Goal: Complete application form: Complete application form

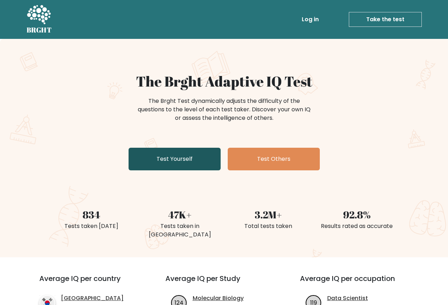
drag, startPoint x: 180, startPoint y: 158, endPoint x: 179, endPoint y: 153, distance: 5.3
click at [180, 157] on link "Test Yourself" at bounding box center [174, 159] width 92 height 23
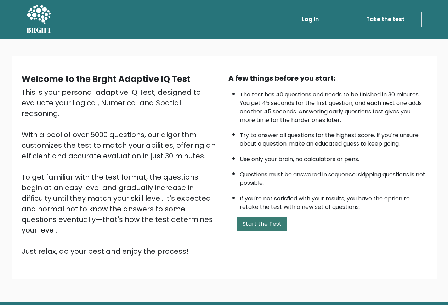
click at [265, 225] on button "Start the Test" at bounding box center [262, 224] width 50 height 14
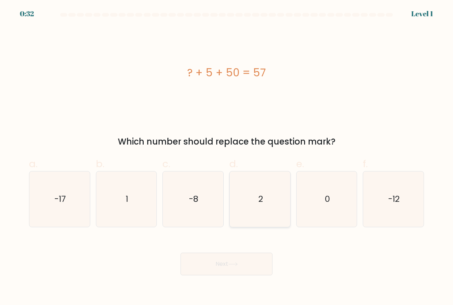
click at [241, 180] on icon "2" at bounding box center [260, 200] width 56 height 56
click at [227, 157] on input "d. 2" at bounding box center [226, 155] width 0 height 5
radio input "true"
click at [200, 265] on button "Next" at bounding box center [226, 264] width 92 height 23
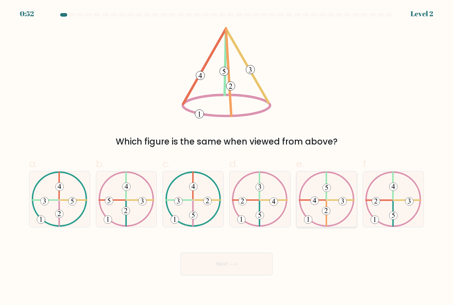
click at [335, 209] on icon at bounding box center [327, 200] width 56 height 56
click at [227, 157] on input "e." at bounding box center [226, 155] width 0 height 5
radio input "true"
click at [257, 267] on button "Next" at bounding box center [226, 264] width 92 height 23
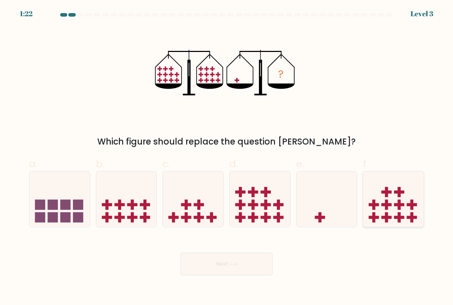
drag, startPoint x: 393, startPoint y: 196, endPoint x: 401, endPoint y: 194, distance: 8.3
click at [401, 194] on icon at bounding box center [393, 199] width 60 height 50
click at [227, 157] on input "f." at bounding box center [226, 155] width 0 height 5
radio input "true"
click at [247, 259] on button "Next" at bounding box center [226, 264] width 92 height 23
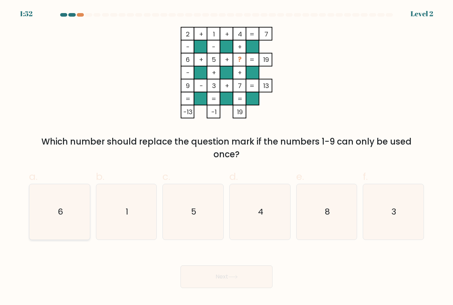
click at [71, 235] on icon "6" at bounding box center [60, 212] width 56 height 56
click at [226, 157] on input "a. 6" at bounding box center [226, 155] width 0 height 5
radio input "true"
click at [200, 273] on button "Next" at bounding box center [226, 277] width 92 height 23
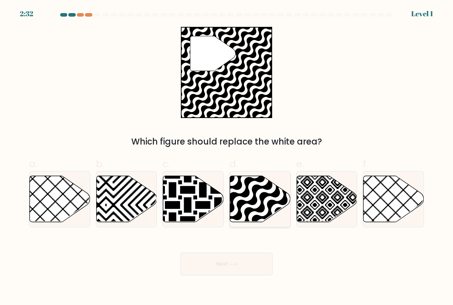
drag, startPoint x: 240, startPoint y: 186, endPoint x: 236, endPoint y: 183, distance: 5.0
click at [239, 184] on icon at bounding box center [279, 224] width 122 height 122
click at [227, 157] on input "d." at bounding box center [226, 155] width 0 height 5
radio input "true"
drag, startPoint x: 218, startPoint y: 259, endPoint x: 191, endPoint y: 253, distance: 27.6
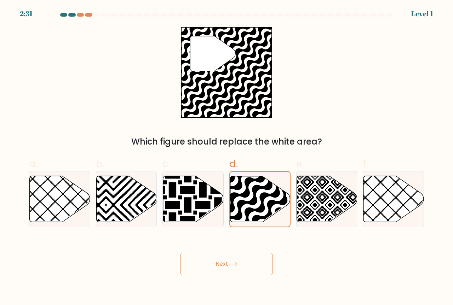
click at [206, 255] on button "Next" at bounding box center [226, 264] width 92 height 23
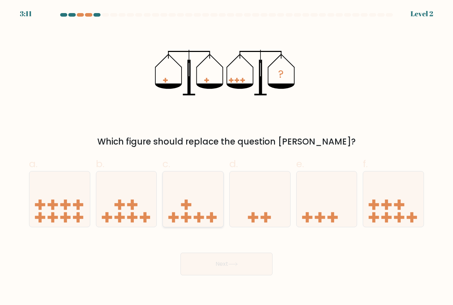
click at [165, 188] on icon at bounding box center [193, 199] width 60 height 50
click at [226, 157] on input "c." at bounding box center [226, 155] width 0 height 5
radio input "true"
click at [186, 261] on button "Next" at bounding box center [226, 264] width 92 height 23
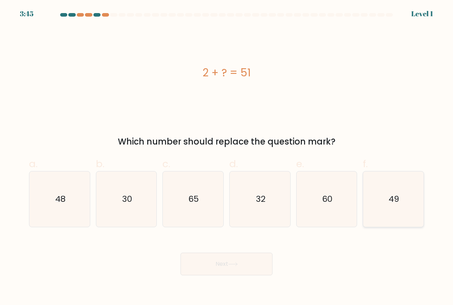
click at [378, 213] on icon "49" at bounding box center [393, 200] width 56 height 56
click at [227, 157] on input "f. 49" at bounding box center [226, 155] width 0 height 5
radio input "true"
click at [261, 250] on div "Next" at bounding box center [226, 256] width 403 height 40
click at [200, 265] on button "Next" at bounding box center [226, 264] width 92 height 23
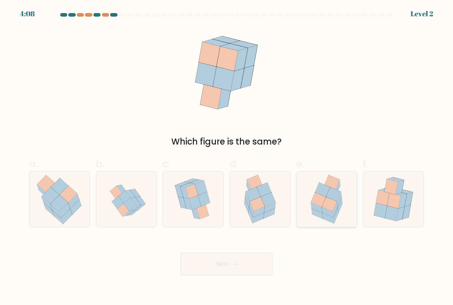
click at [321, 203] on icon at bounding box center [318, 200] width 15 height 14
click at [227, 157] on input "e." at bounding box center [226, 155] width 0 height 5
radio input "true"
click at [193, 262] on button "Next" at bounding box center [226, 264] width 92 height 23
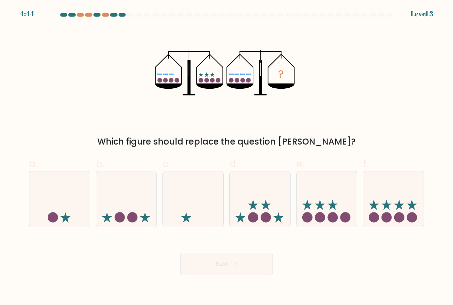
drag, startPoint x: 385, startPoint y: 199, endPoint x: 357, endPoint y: 191, distance: 28.7
click at [365, 194] on icon at bounding box center [393, 199] width 60 height 50
click at [227, 157] on input "f." at bounding box center [226, 155] width 0 height 5
radio input "true"
drag, startPoint x: 276, startPoint y: 258, endPoint x: 271, endPoint y: 261, distance: 6.9
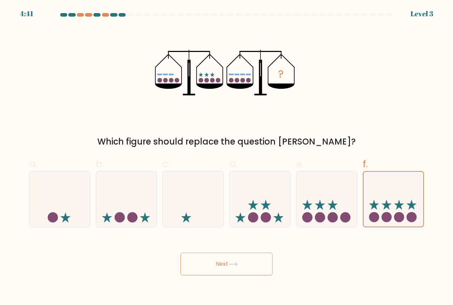
click at [271, 261] on div "Next" at bounding box center [226, 256] width 403 height 40
click at [227, 266] on button "Next" at bounding box center [226, 264] width 92 height 23
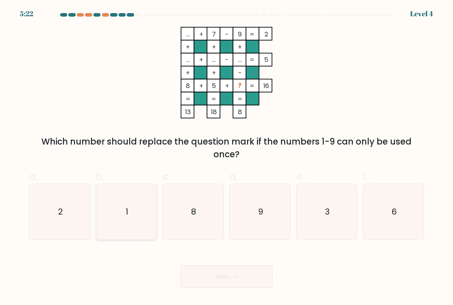
click at [100, 197] on icon "1" at bounding box center [127, 212] width 56 height 56
click at [226, 157] on input "b. 1" at bounding box center [226, 155] width 0 height 5
radio input "true"
click at [210, 278] on button "Next" at bounding box center [226, 277] width 92 height 23
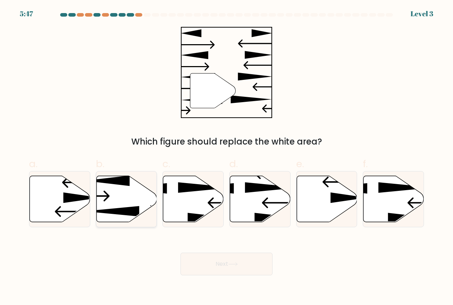
click at [126, 209] on icon at bounding box center [126, 199] width 60 height 47
click at [226, 157] on input "b." at bounding box center [226, 155] width 0 height 5
radio input "true"
click at [194, 274] on button "Next" at bounding box center [226, 264] width 92 height 23
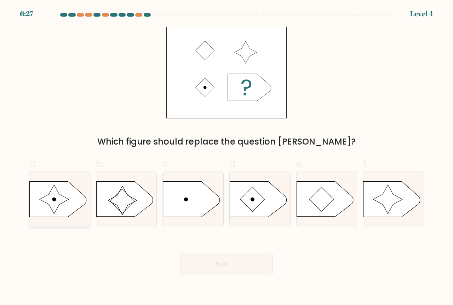
click at [77, 192] on icon at bounding box center [58, 199] width 57 height 35
click at [226, 157] on input "a." at bounding box center [226, 155] width 0 height 5
radio input "true"
click at [194, 270] on button "Next" at bounding box center [226, 264] width 92 height 23
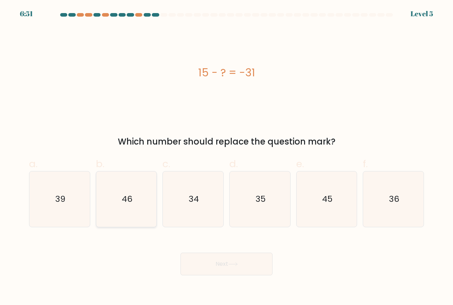
click at [115, 208] on icon "46" at bounding box center [127, 200] width 56 height 56
click at [226, 157] on input "b. 46" at bounding box center [226, 155] width 0 height 5
radio input "true"
click at [197, 258] on button "Next" at bounding box center [226, 264] width 92 height 23
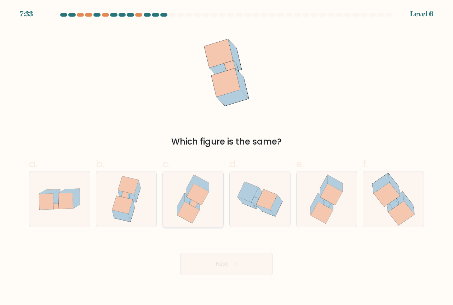
drag, startPoint x: 199, startPoint y: 221, endPoint x: 204, endPoint y: 224, distance: 6.3
click at [204, 224] on icon at bounding box center [193, 200] width 46 height 56
click at [226, 157] on input "c." at bounding box center [226, 155] width 0 height 5
radio input "true"
click at [207, 264] on button "Next" at bounding box center [226, 264] width 92 height 23
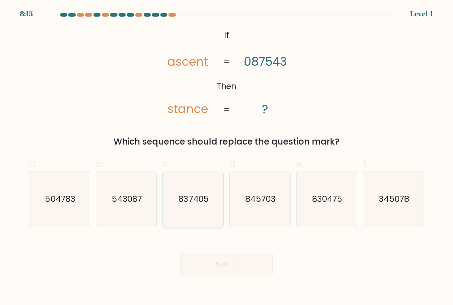
click at [185, 192] on icon "837405" at bounding box center [193, 200] width 56 height 56
click at [226, 157] on input "c. 837405" at bounding box center [226, 155] width 0 height 5
radio input "true"
click at [206, 264] on button "Next" at bounding box center [226, 264] width 92 height 23
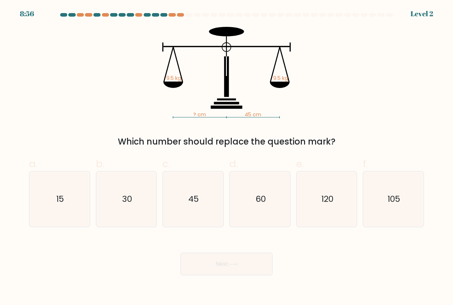
drag, startPoint x: 140, startPoint y: 198, endPoint x: 148, endPoint y: 232, distance: 35.0
click at [139, 217] on icon "30" at bounding box center [127, 200] width 56 height 56
click at [226, 157] on input "b. 30" at bounding box center [226, 155] width 0 height 5
radio input "true"
click at [191, 255] on button "Next" at bounding box center [226, 264] width 92 height 23
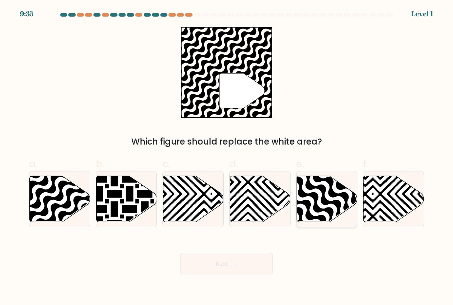
click at [314, 178] on icon at bounding box center [345, 224] width 122 height 122
click at [227, 157] on input "e." at bounding box center [226, 155] width 0 height 5
radio input "true"
click at [255, 269] on button "Next" at bounding box center [226, 264] width 92 height 23
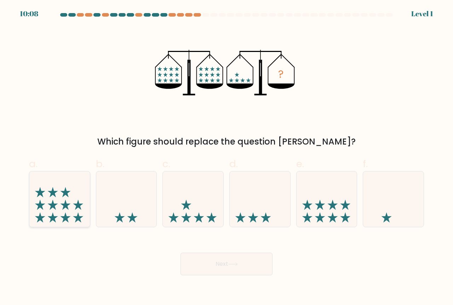
drag, startPoint x: 58, startPoint y: 172, endPoint x: 54, endPoint y: 180, distance: 8.7
click at [50, 171] on label "a." at bounding box center [59, 192] width 61 height 71
click at [226, 157] on input "a." at bounding box center [226, 155] width 0 height 5
radio input "true"
click at [265, 263] on button "Next" at bounding box center [226, 264] width 92 height 23
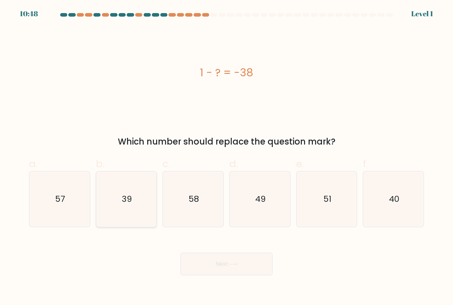
click at [144, 209] on icon "39" at bounding box center [127, 200] width 56 height 56
click at [226, 157] on input "b. 39" at bounding box center [226, 155] width 0 height 5
radio input "true"
drag, startPoint x: 212, startPoint y: 270, endPoint x: 212, endPoint y: 254, distance: 15.9
click at [212, 269] on button "Next" at bounding box center [226, 264] width 92 height 23
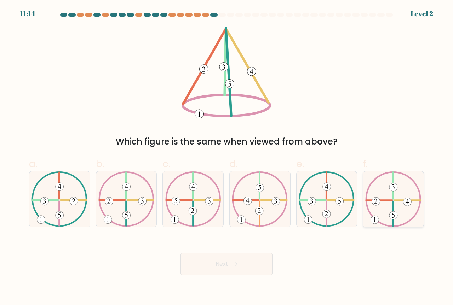
drag, startPoint x: 400, startPoint y: 197, endPoint x: 397, endPoint y: 202, distance: 6.0
click at [399, 198] on icon at bounding box center [393, 200] width 56 height 56
click at [227, 157] on input "f." at bounding box center [226, 155] width 0 height 5
radio input "true"
drag, startPoint x: 234, startPoint y: 275, endPoint x: 244, endPoint y: 261, distance: 17.1
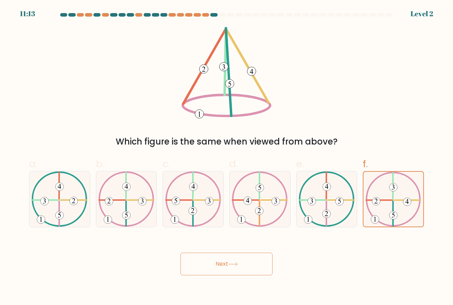
click at [242, 266] on button "Next" at bounding box center [226, 264] width 92 height 23
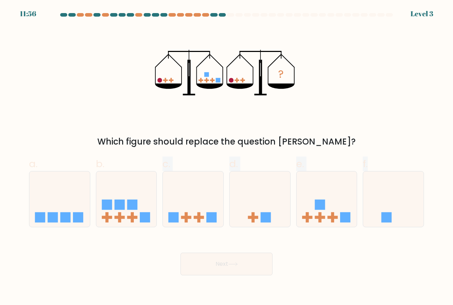
drag, startPoint x: 131, startPoint y: 228, endPoint x: 167, endPoint y: 231, distance: 36.6
click at [136, 229] on form at bounding box center [226, 144] width 453 height 262
click at [100, 207] on icon at bounding box center [126, 199] width 60 height 50
click at [226, 157] on input "b." at bounding box center [226, 155] width 0 height 5
radio input "true"
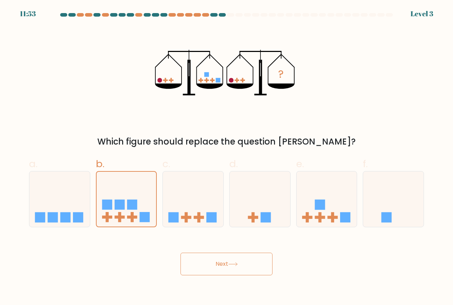
click at [189, 259] on button "Next" at bounding box center [226, 264] width 92 height 23
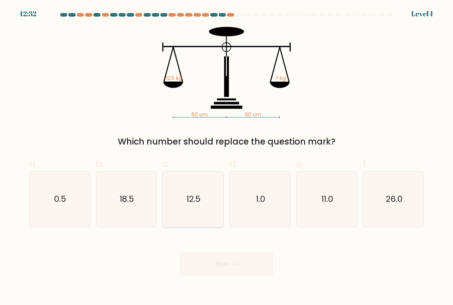
click at [198, 195] on text "12.5" at bounding box center [193, 200] width 14 height 12
click at [226, 157] on input "c. 12.5" at bounding box center [226, 155] width 0 height 5
radio input "true"
click at [218, 261] on button "Next" at bounding box center [226, 264] width 92 height 23
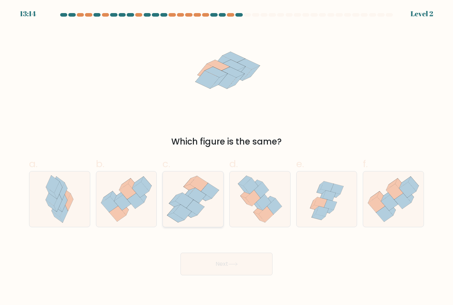
click at [182, 207] on icon at bounding box center [182, 212] width 18 height 15
click at [226, 157] on input "c." at bounding box center [226, 155] width 0 height 5
radio input "true"
click at [114, 190] on icon at bounding box center [126, 199] width 60 height 52
click at [226, 157] on input "b." at bounding box center [226, 155] width 0 height 5
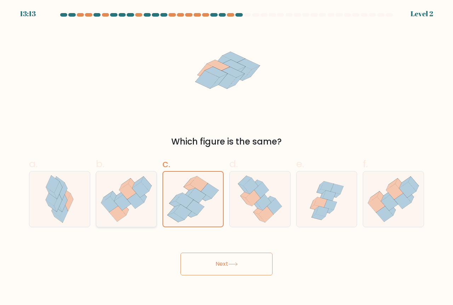
radio input "true"
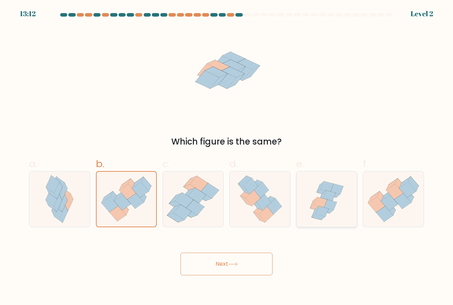
click at [322, 207] on icon at bounding box center [322, 212] width 13 height 10
click at [227, 157] on input "e." at bounding box center [226, 155] width 0 height 5
radio input "true"
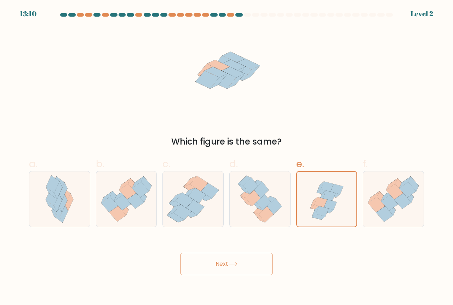
click at [225, 257] on button "Next" at bounding box center [226, 264] width 92 height 23
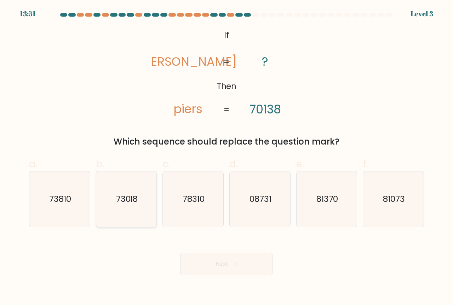
click at [152, 199] on icon "73018" at bounding box center [127, 200] width 56 height 56
click at [226, 157] on input "b. 73018" at bounding box center [226, 155] width 0 height 5
radio input "true"
click at [198, 263] on button "Next" at bounding box center [226, 264] width 92 height 23
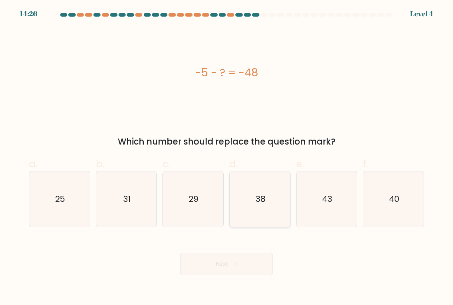
click at [258, 200] on text "38" at bounding box center [260, 200] width 10 height 12
click at [227, 157] on input "d. 38" at bounding box center [226, 155] width 0 height 5
radio input "true"
click at [322, 193] on icon "43" at bounding box center [327, 200] width 56 height 56
click at [227, 157] on input "e. 43" at bounding box center [226, 155] width 0 height 5
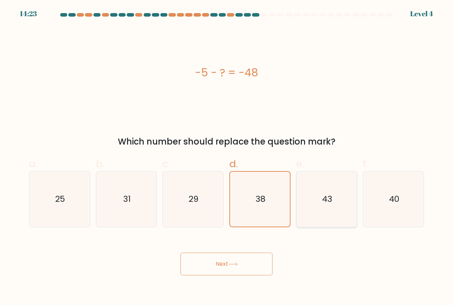
radio input "true"
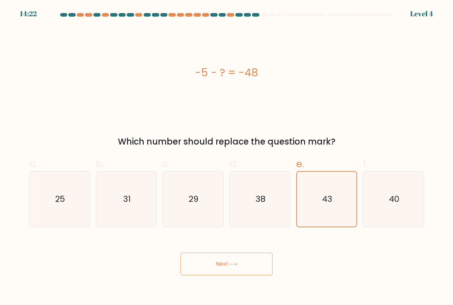
drag, startPoint x: 230, startPoint y: 263, endPoint x: 227, endPoint y: 252, distance: 11.7
click at [227, 253] on button "Next" at bounding box center [226, 264] width 92 height 23
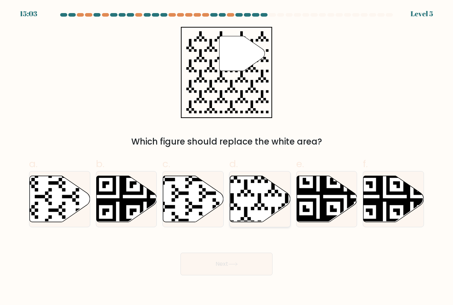
click at [247, 186] on icon at bounding box center [241, 224] width 110 height 110
click at [227, 157] on input "d." at bounding box center [226, 155] width 0 height 5
radio input "true"
click at [248, 260] on button "Next" at bounding box center [226, 264] width 92 height 23
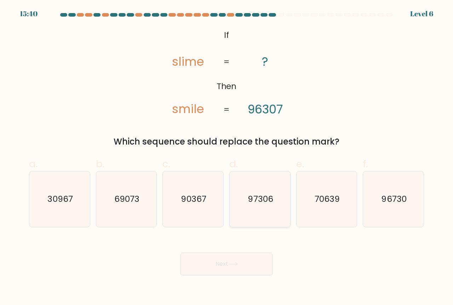
click at [250, 203] on text "97306" at bounding box center [260, 200] width 25 height 12
click at [227, 157] on input "d. 97306" at bounding box center [226, 155] width 0 height 5
radio input "true"
click at [258, 261] on button "Next" at bounding box center [226, 264] width 92 height 23
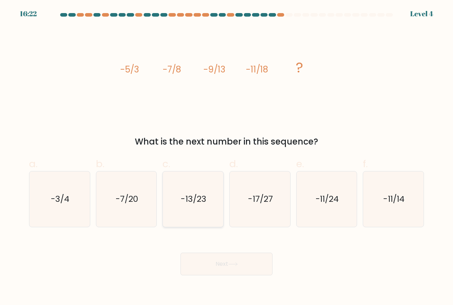
click at [186, 223] on icon "-13/23" at bounding box center [193, 200] width 56 height 56
click at [226, 157] on input "c. -13/23" at bounding box center [226, 155] width 0 height 5
radio input "true"
click at [232, 264] on icon at bounding box center [233, 264] width 8 height 3
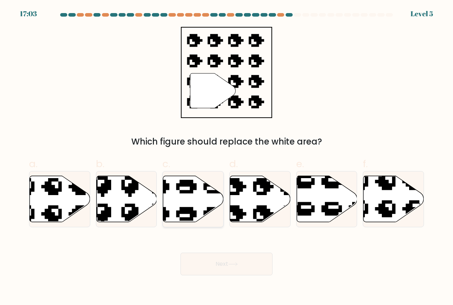
click at [197, 198] on icon at bounding box center [193, 199] width 60 height 46
click at [226, 157] on input "c." at bounding box center [226, 155] width 0 height 5
radio input "true"
click at [229, 258] on button "Next" at bounding box center [226, 264] width 92 height 23
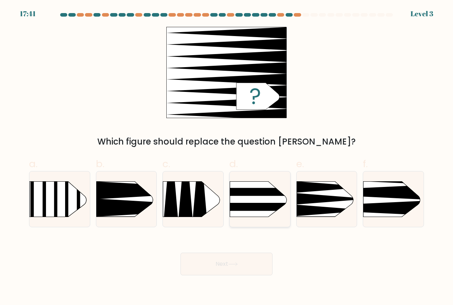
click at [267, 199] on rect at bounding box center [221, 174] width 157 height 120
click at [227, 157] on input "d." at bounding box center [226, 155] width 0 height 5
radio input "true"
click at [239, 267] on button "Next" at bounding box center [226, 264] width 92 height 23
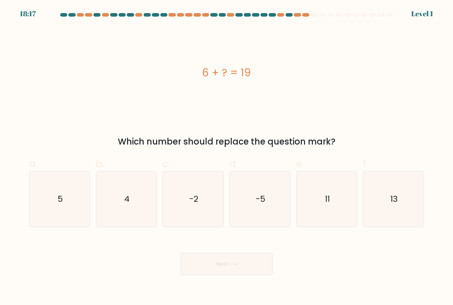
click at [360, 214] on div "f. 13" at bounding box center [393, 192] width 67 height 71
click at [330, 220] on icon "11" at bounding box center [327, 200] width 56 height 56
click at [227, 157] on input "e. 11" at bounding box center [226, 155] width 0 height 5
radio input "true"
click at [203, 257] on button "Next" at bounding box center [226, 264] width 92 height 23
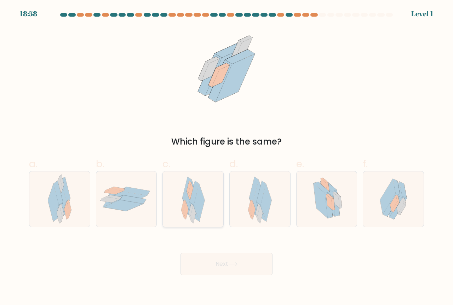
click at [183, 187] on icon at bounding box center [193, 200] width 24 height 56
click at [226, 157] on input "c." at bounding box center [226, 155] width 0 height 5
radio input "true"
click at [142, 214] on div at bounding box center [126, 199] width 61 height 56
click at [226, 157] on input "b." at bounding box center [226, 155] width 0 height 5
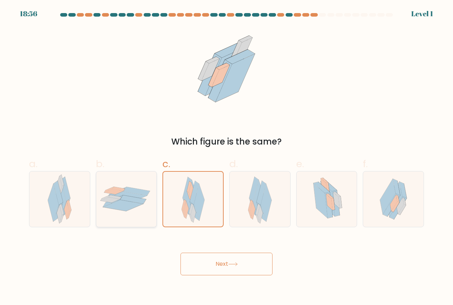
radio input "true"
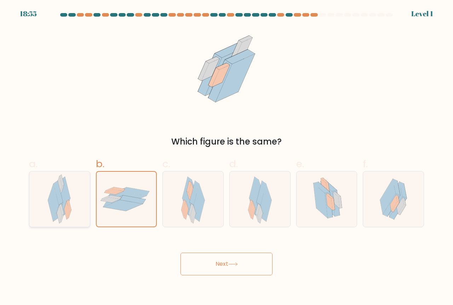
click at [46, 211] on div at bounding box center [59, 199] width 61 height 56
click at [226, 157] on input "a." at bounding box center [226, 155] width 0 height 5
radio input "true"
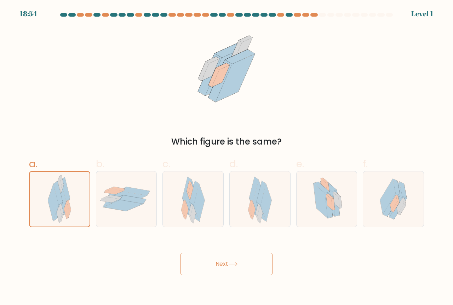
click at [195, 263] on button "Next" at bounding box center [226, 264] width 92 height 23
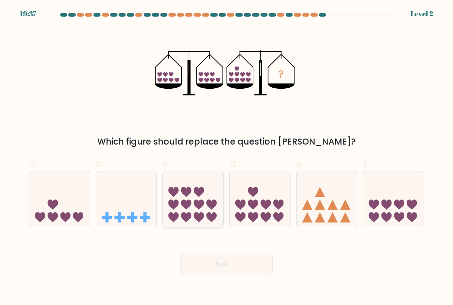
click at [196, 214] on icon at bounding box center [199, 218] width 10 height 10
click at [226, 157] on input "c." at bounding box center [226, 155] width 0 height 5
radio input "true"
click at [245, 268] on button "Next" at bounding box center [226, 264] width 92 height 23
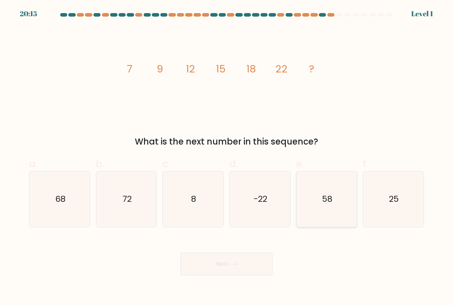
click at [332, 219] on icon "58" at bounding box center [327, 200] width 56 height 56
click at [227, 157] on input "e. 58" at bounding box center [226, 155] width 0 height 5
radio input "true"
drag, startPoint x: 403, startPoint y: 213, endPoint x: 286, endPoint y: 285, distance: 137.2
click at [402, 213] on icon "25" at bounding box center [393, 200] width 56 height 56
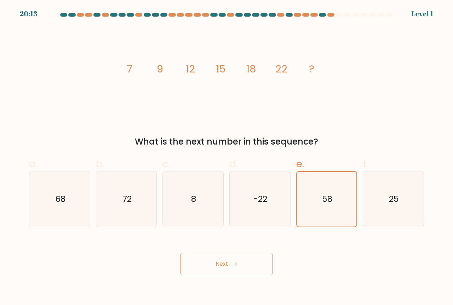
click at [227, 157] on input "f. 25" at bounding box center [226, 155] width 0 height 5
radio input "true"
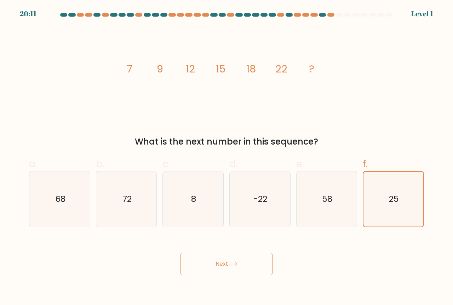
drag, startPoint x: 233, startPoint y: 258, endPoint x: 231, endPoint y: 252, distance: 7.3
click at [232, 257] on button "Next" at bounding box center [226, 264] width 92 height 23
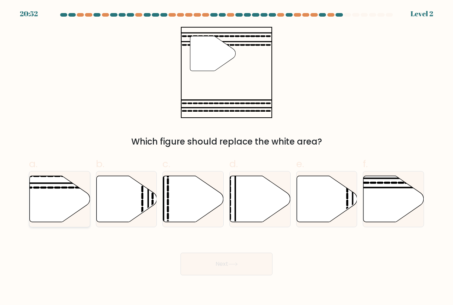
click at [38, 201] on icon at bounding box center [60, 199] width 60 height 46
click at [226, 157] on input "a." at bounding box center [226, 155] width 0 height 5
radio input "true"
click at [191, 270] on button "Next" at bounding box center [226, 264] width 92 height 23
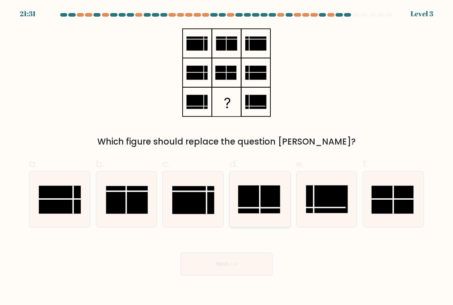
drag, startPoint x: 257, startPoint y: 203, endPoint x: 260, endPoint y: 208, distance: 5.7
click at [258, 203] on rect at bounding box center [259, 200] width 42 height 28
click at [227, 157] on input "d." at bounding box center [226, 155] width 0 height 5
radio input "true"
click at [251, 267] on button "Next" at bounding box center [226, 264] width 92 height 23
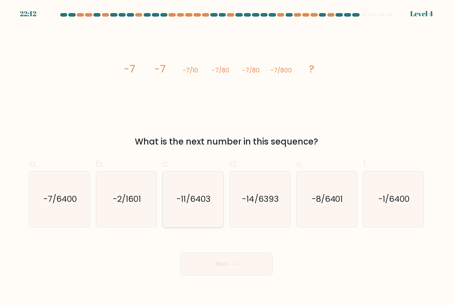
click at [200, 190] on icon "-11/6403" at bounding box center [193, 200] width 56 height 56
click at [226, 157] on input "c. -11/6403" at bounding box center [226, 155] width 0 height 5
radio input "true"
click at [215, 264] on button "Next" at bounding box center [226, 264] width 92 height 23
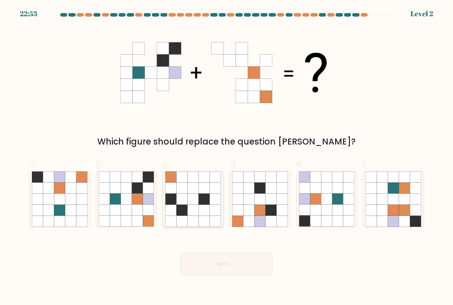
click at [206, 218] on icon at bounding box center [203, 221] width 11 height 11
click at [226, 157] on input "c." at bounding box center [226, 155] width 0 height 5
radio input "true"
click at [216, 256] on button "Next" at bounding box center [226, 264] width 92 height 23
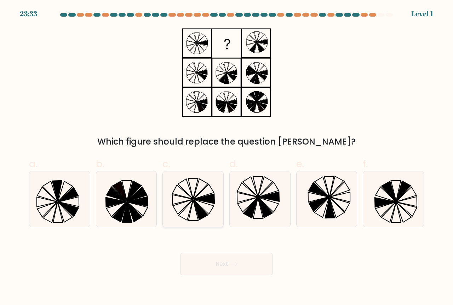
click at [199, 206] on icon at bounding box center [200, 210] width 15 height 20
click at [226, 157] on input "c." at bounding box center [226, 155] width 0 height 5
radio input "true"
click at [116, 203] on icon at bounding box center [115, 203] width 21 height 10
click at [226, 157] on input "b." at bounding box center [226, 155] width 0 height 5
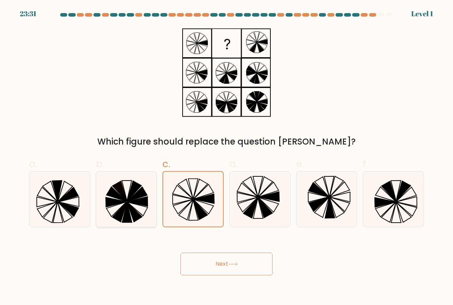
radio input "true"
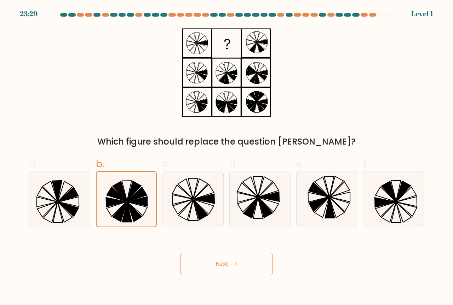
click at [232, 260] on button "Next" at bounding box center [226, 264] width 92 height 23
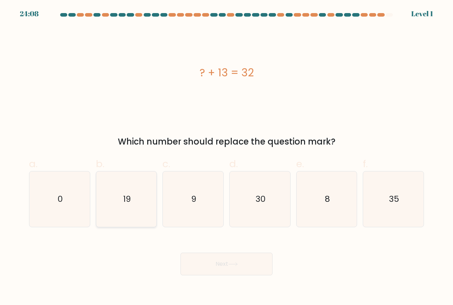
click at [115, 213] on icon "19" at bounding box center [127, 200] width 56 height 56
click at [226, 157] on input "b. 19" at bounding box center [226, 155] width 0 height 5
radio input "true"
click at [207, 254] on button "Next" at bounding box center [226, 264] width 92 height 23
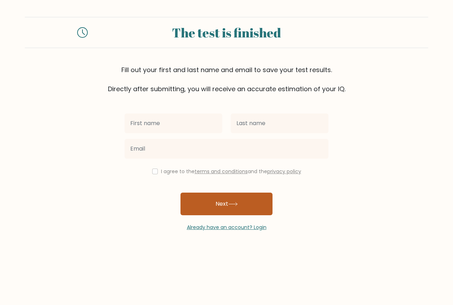
click at [212, 204] on button "Next" at bounding box center [226, 204] width 92 height 23
